Goal: Navigation & Orientation: Go to known website

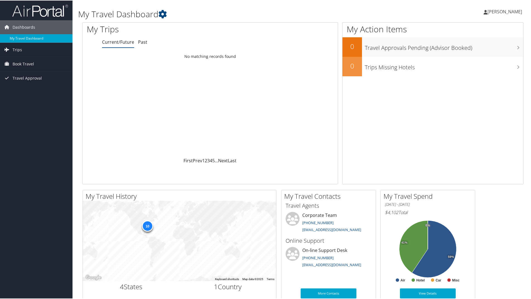
click at [494, 13] on span "[PERSON_NAME]" at bounding box center [504, 11] width 35 height 6
click at [467, 32] on link "My Settings" at bounding box center [490, 30] width 62 height 9
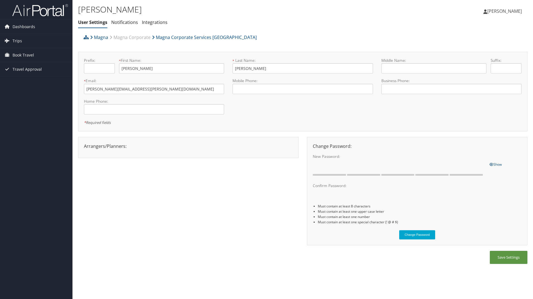
click at [504, 9] on span "[PERSON_NAME]" at bounding box center [504, 11] width 35 height 6
click at [478, 34] on link "My Settings" at bounding box center [491, 30] width 62 height 9
click at [511, 6] on link "[PERSON_NAME]" at bounding box center [505, 11] width 44 height 17
click at [486, 52] on link "View Travel Profile" at bounding box center [491, 49] width 62 height 9
